Goal: Navigation & Orientation: Find specific page/section

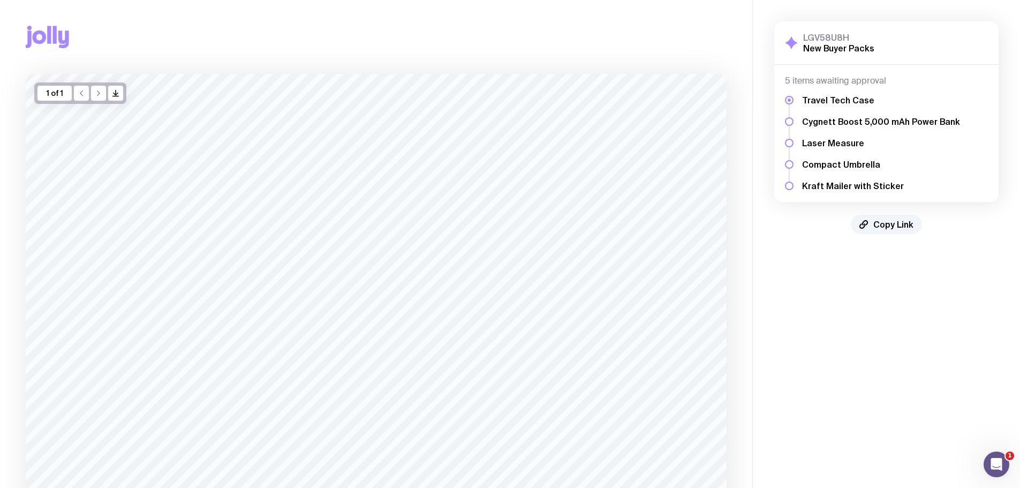
click at [814, 102] on h5 "Travel Tech Case" at bounding box center [881, 100] width 158 height 11
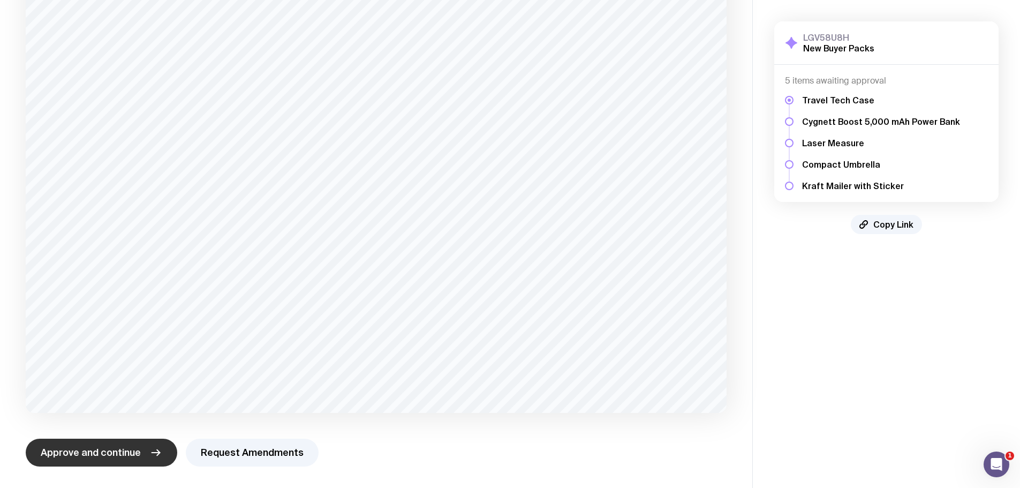
click at [141, 445] on button "Approve and continue" at bounding box center [101, 452] width 151 height 28
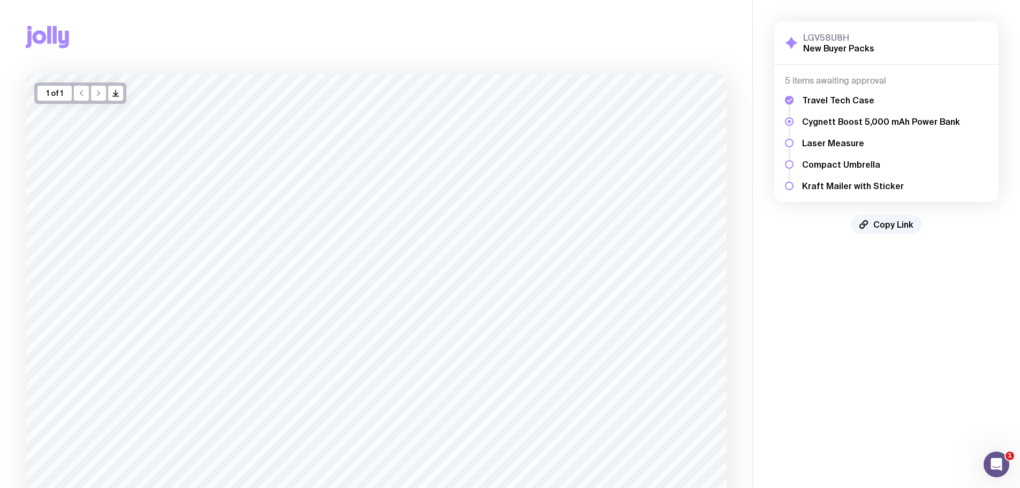
scroll to position [156, 0]
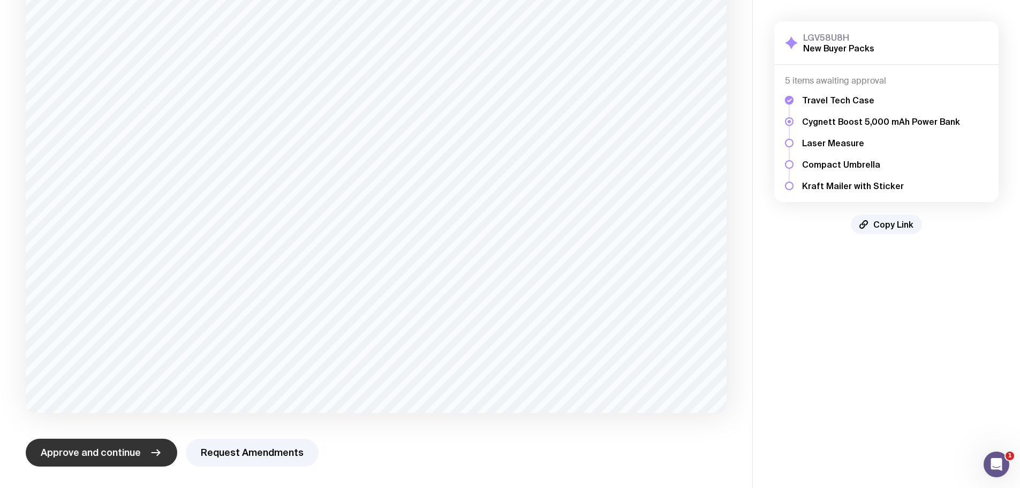
click at [132, 446] on span "Approve and continue" at bounding box center [91, 452] width 100 height 13
click at [143, 449] on button "Approve and continue" at bounding box center [101, 452] width 151 height 28
click at [117, 453] on span "Approve and continue" at bounding box center [91, 452] width 100 height 13
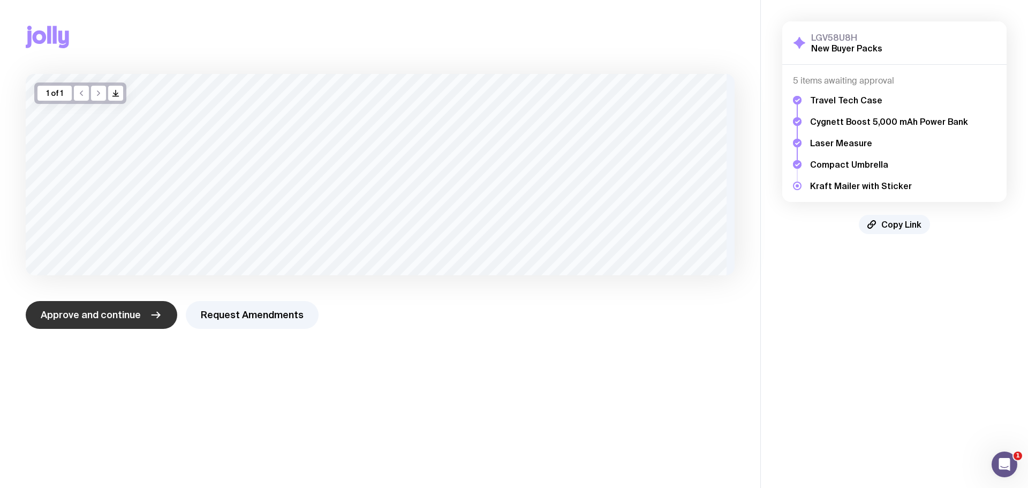
click at [844, 96] on h5 "Travel Tech Case" at bounding box center [889, 100] width 158 height 11
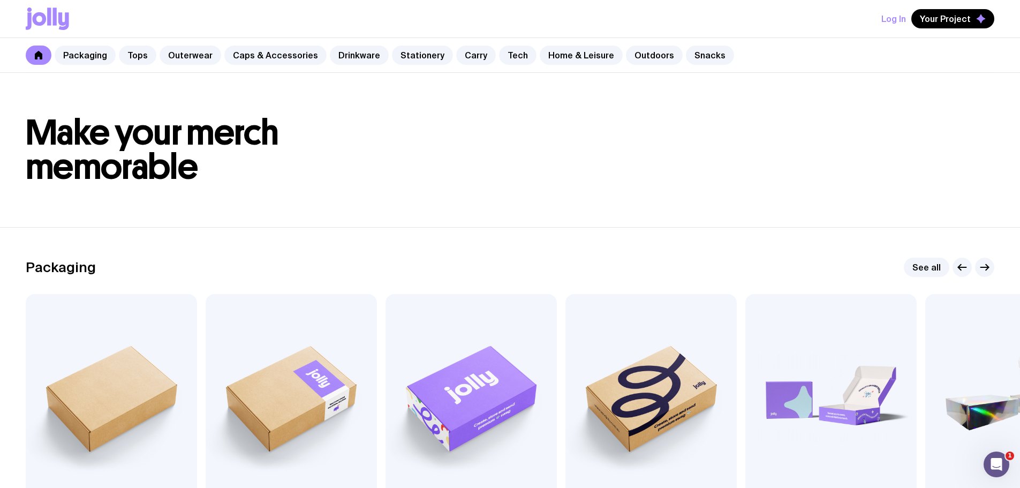
click at [913, 17] on div "Log In Your Project" at bounding box center [937, 18] width 113 height 19
click at [904, 17] on button "Log In" at bounding box center [893, 18] width 25 height 19
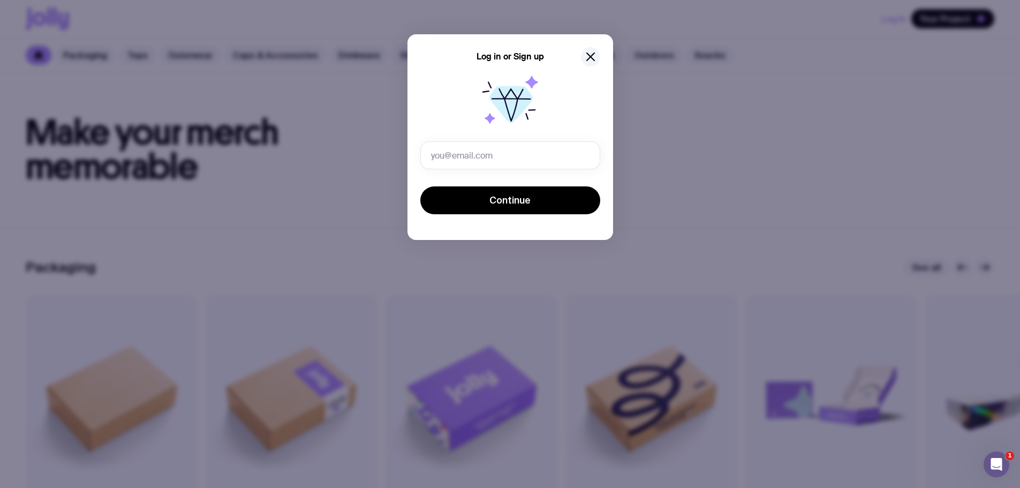
type input "madeleinekonstan@azurafinancial.com.au"
click at [483, 82] on icon at bounding box center [510, 103] width 69 height 69
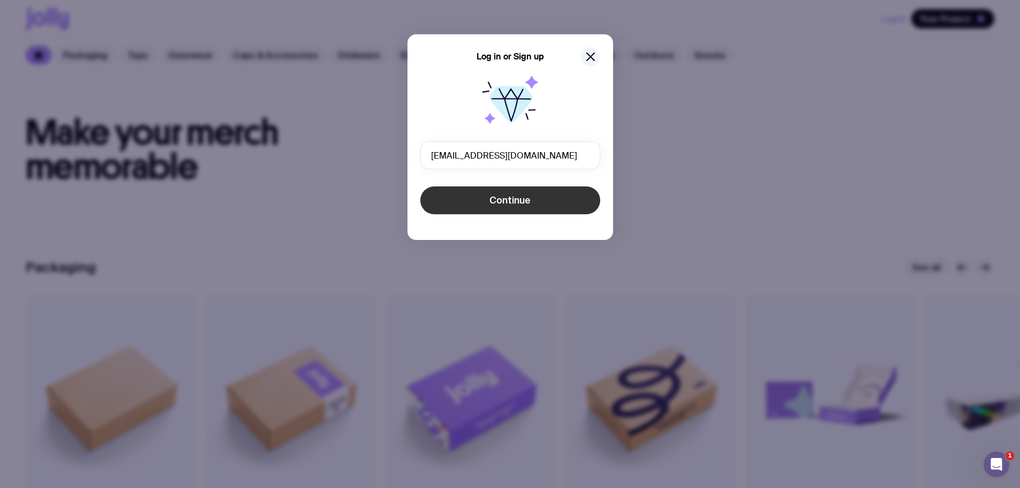
click at [523, 201] on span "Continue" at bounding box center [509, 200] width 41 height 13
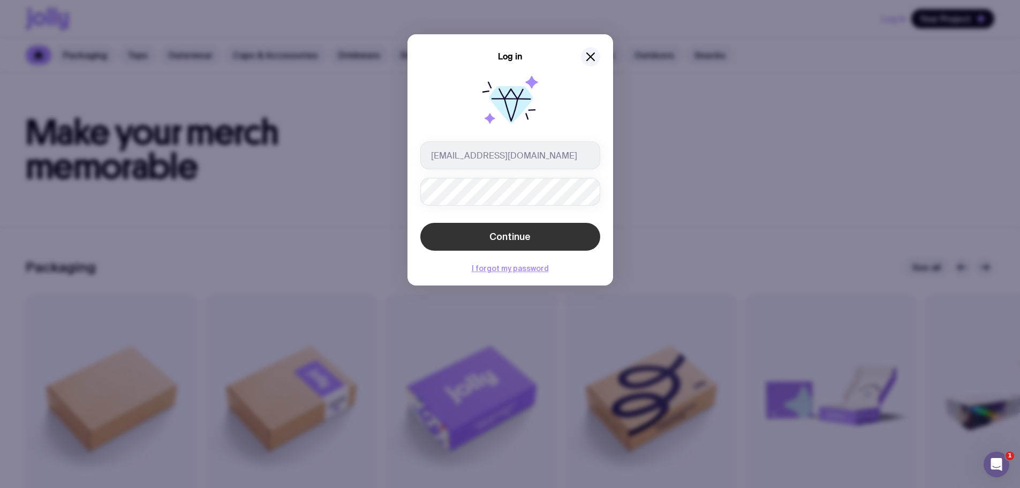
click at [453, 232] on button "Continue" at bounding box center [510, 237] width 180 height 28
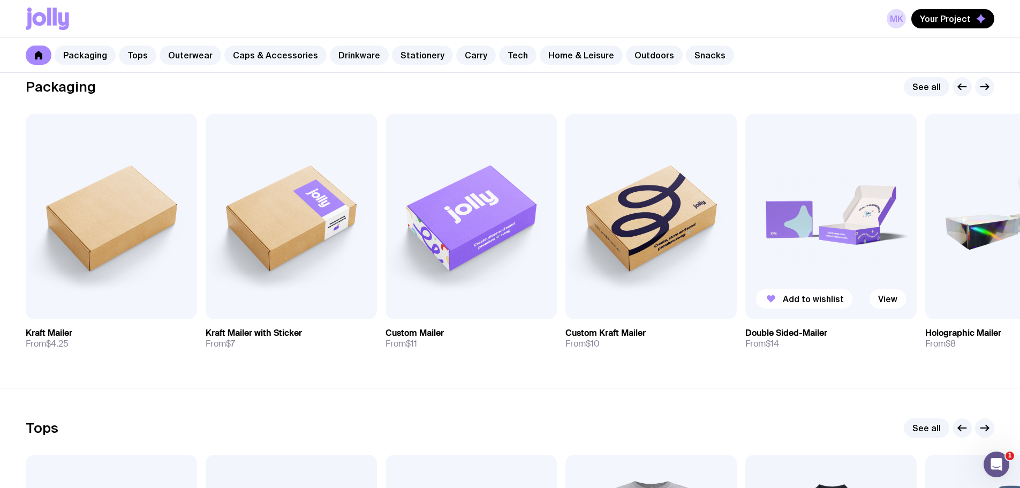
scroll to position [161, 0]
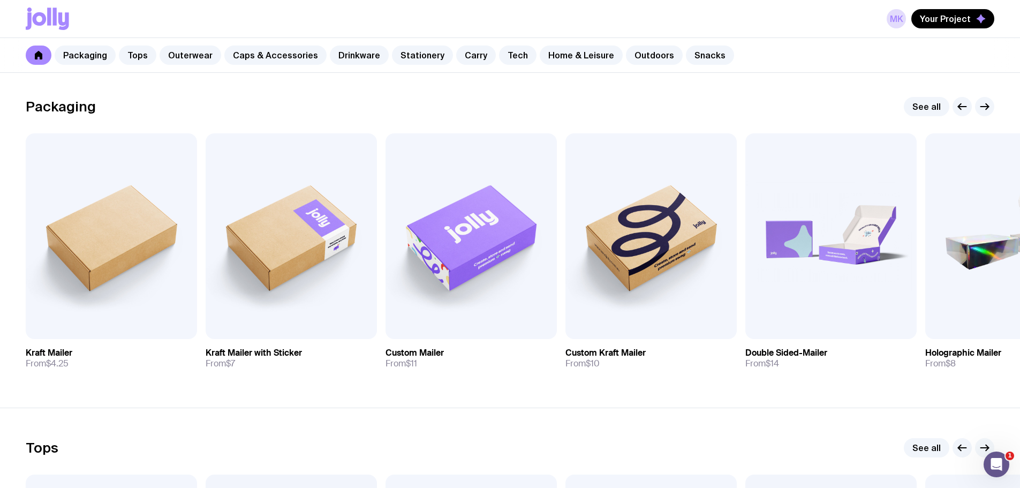
click at [986, 442] on icon "button" at bounding box center [984, 447] width 13 height 13
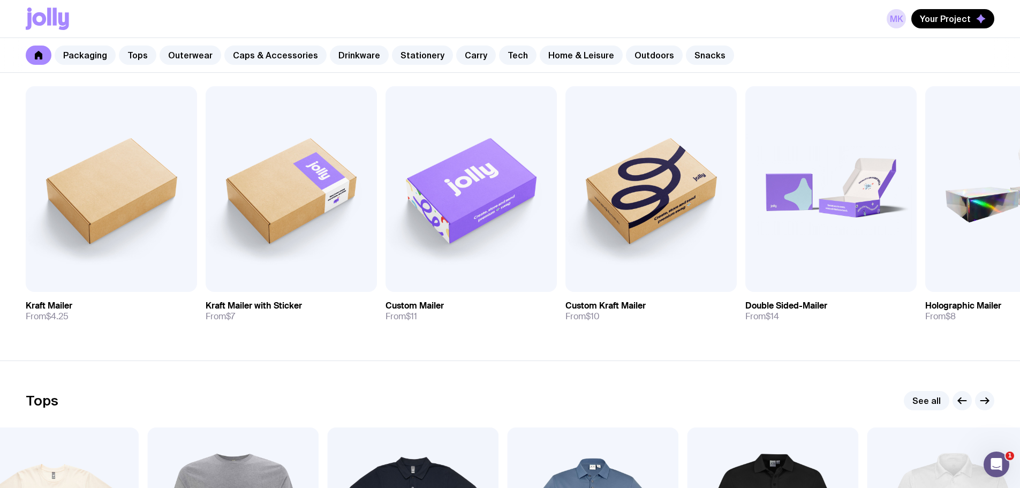
scroll to position [268, 0]
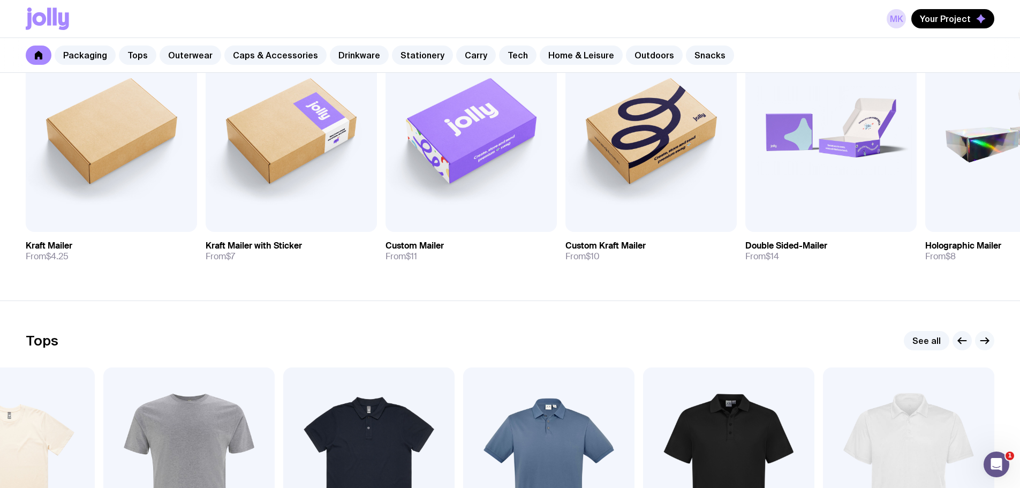
click at [984, 344] on icon "button" at bounding box center [984, 340] width 13 height 13
click at [962, 335] on icon "button" at bounding box center [961, 340] width 13 height 13
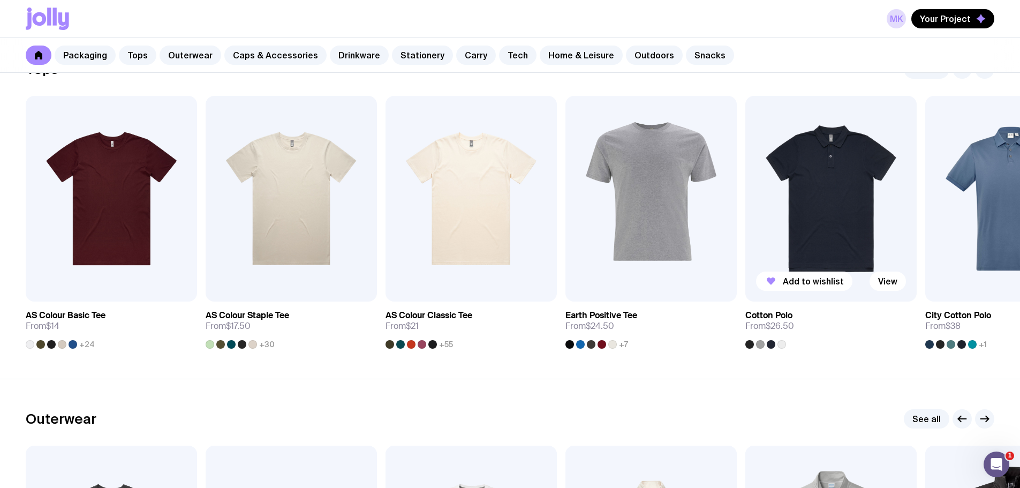
scroll to position [482, 0]
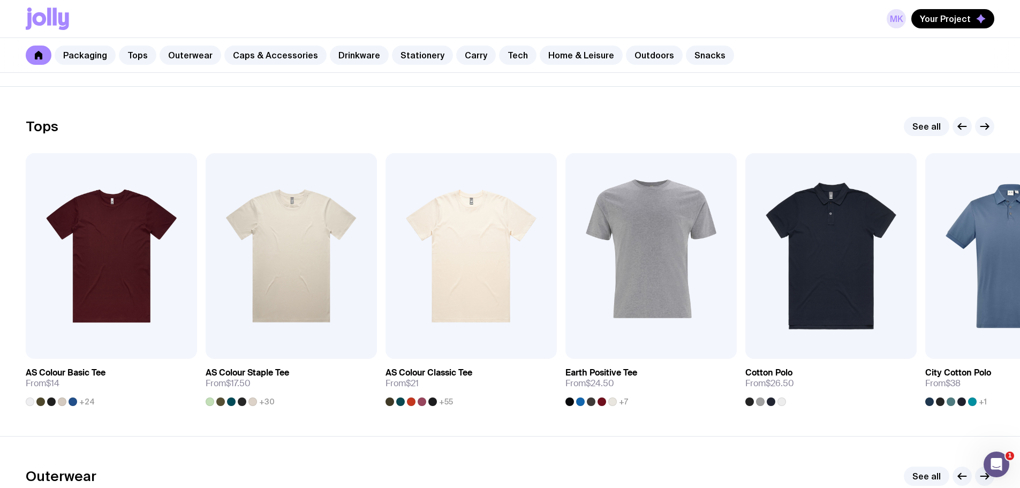
click at [893, 17] on link "MK" at bounding box center [895, 18] width 19 height 19
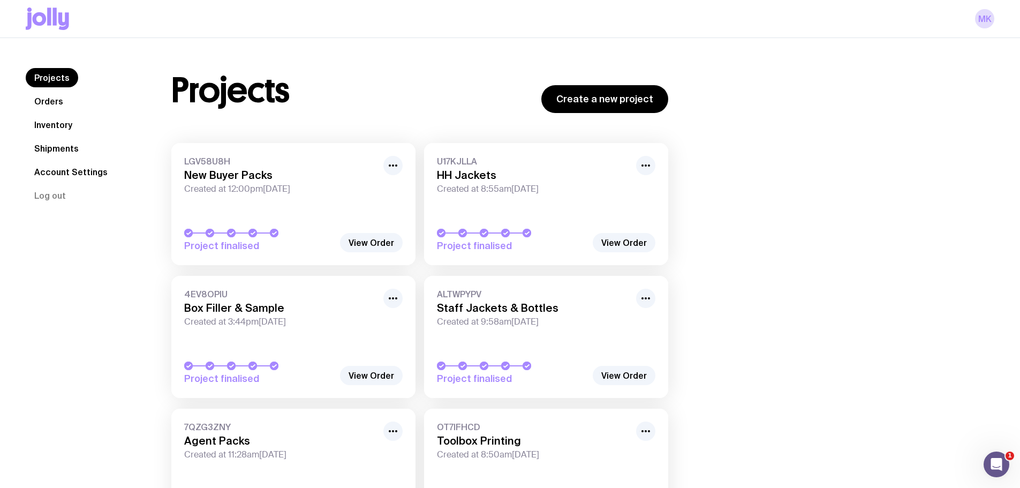
click at [46, 101] on link "Orders" at bounding box center [49, 101] width 46 height 19
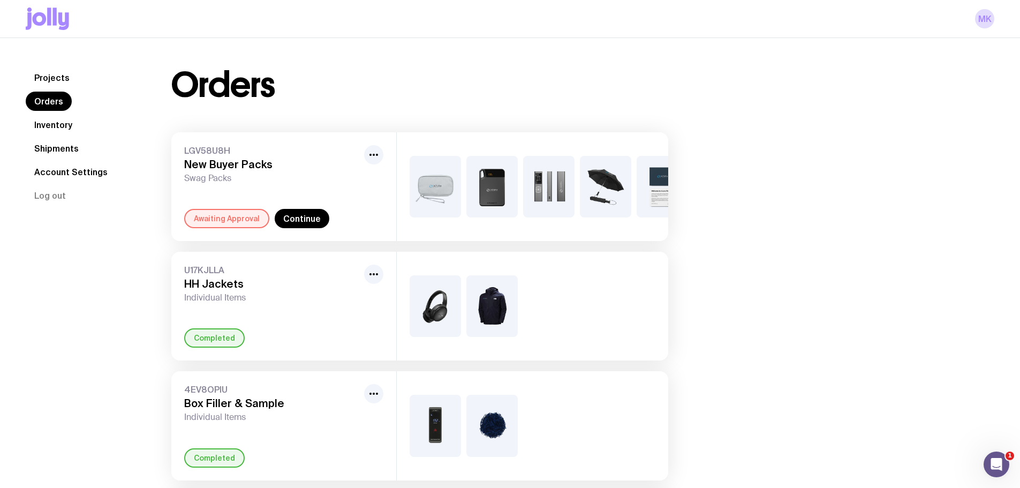
click at [48, 129] on link "Inventory" at bounding box center [53, 124] width 55 height 19
